Goal: Transaction & Acquisition: Purchase product/service

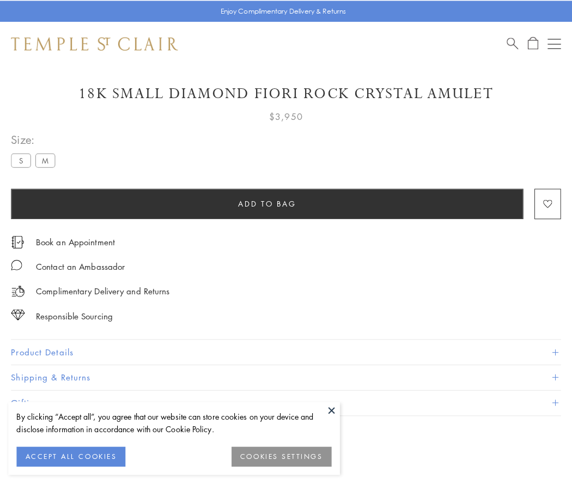
scroll to position [27, 0]
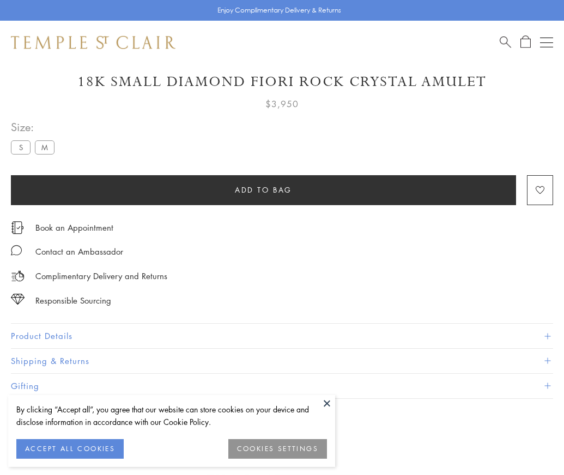
click at [263, 190] on span "Add to bag" at bounding box center [263, 190] width 57 height 12
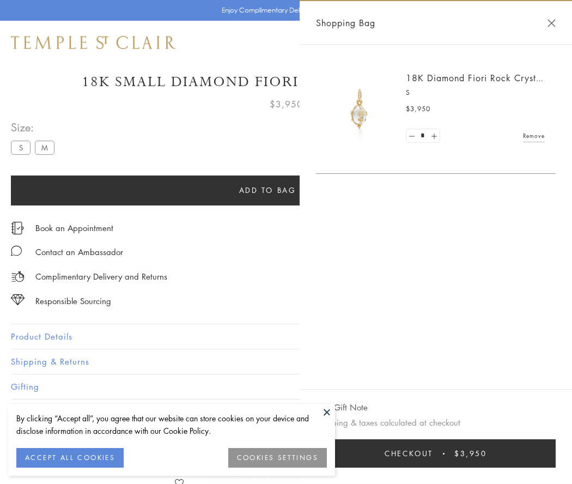
click at [438, 453] on button "Checkout $3,950" at bounding box center [436, 453] width 240 height 28
